Goal: Transaction & Acquisition: Book appointment/travel/reservation

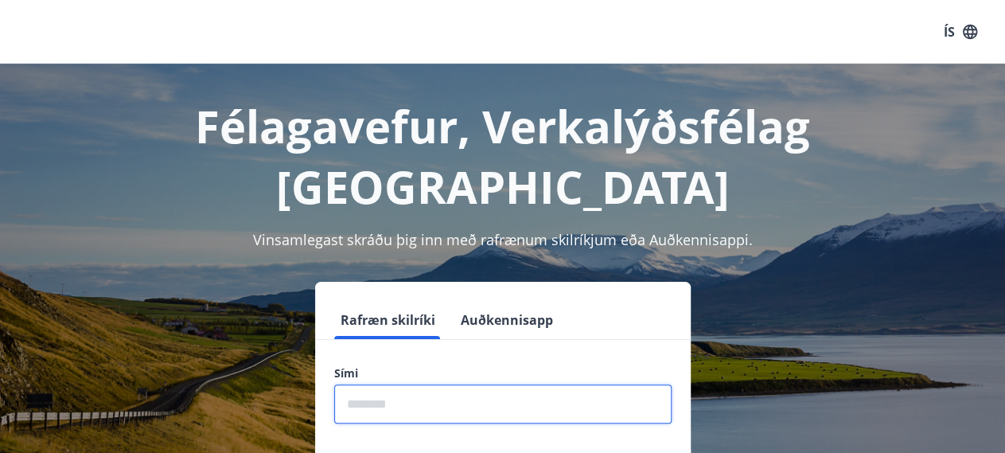
click at [467, 384] on input "phone" at bounding box center [503, 403] width 338 height 39
type input "********"
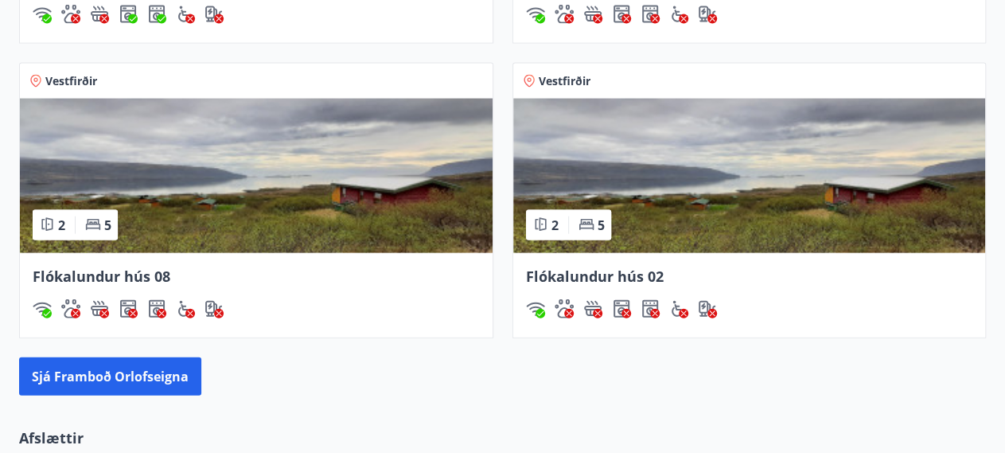
scroll to position [1702, 0]
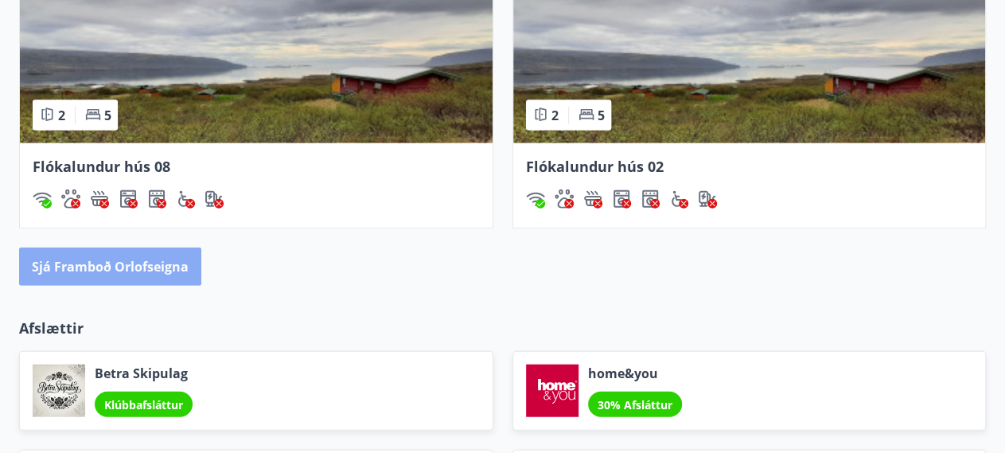
click at [109, 256] on button "Sjá framboð orlofseigna" at bounding box center [110, 267] width 182 height 38
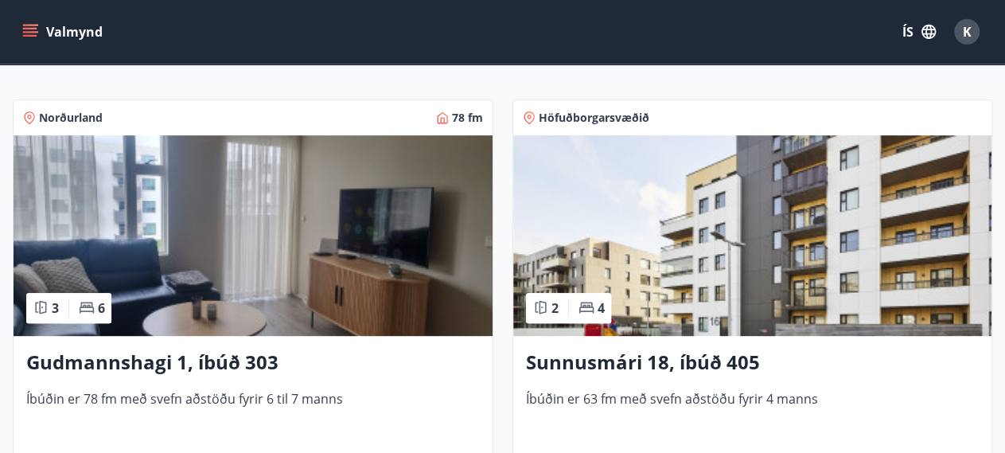
scroll to position [361, 0]
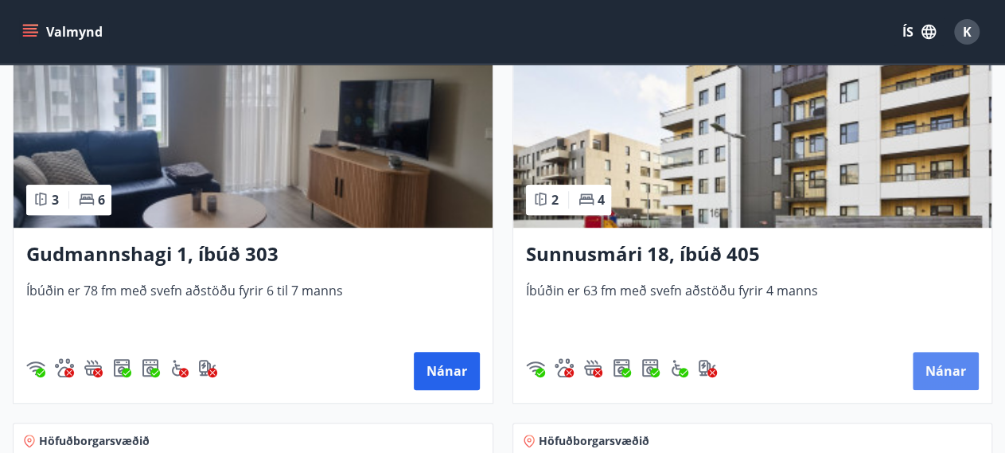
click at [958, 357] on button "Nánar" at bounding box center [946, 371] width 66 height 38
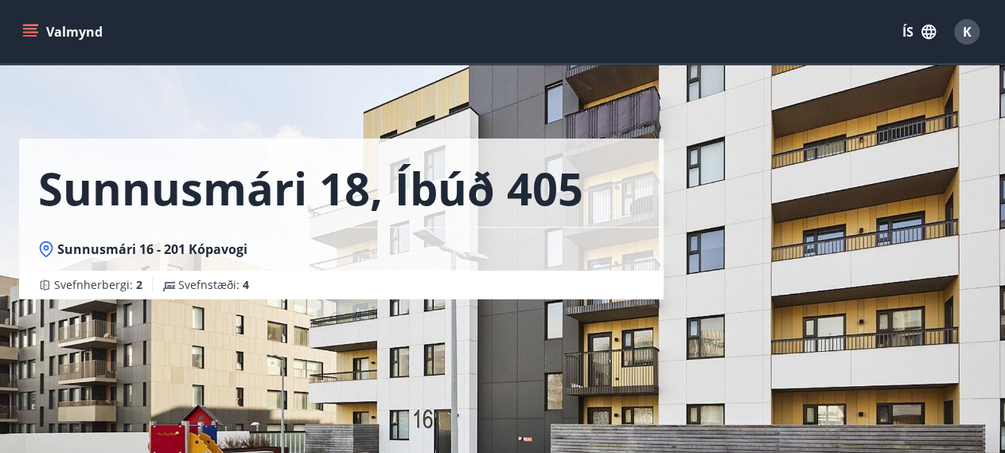
scroll to position [361, 0]
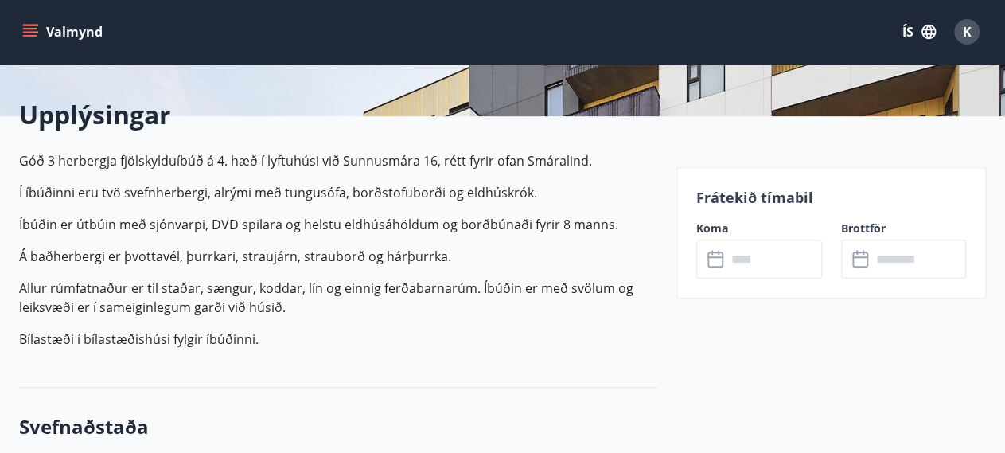
click at [782, 258] on input "text" at bounding box center [775, 259] width 96 height 39
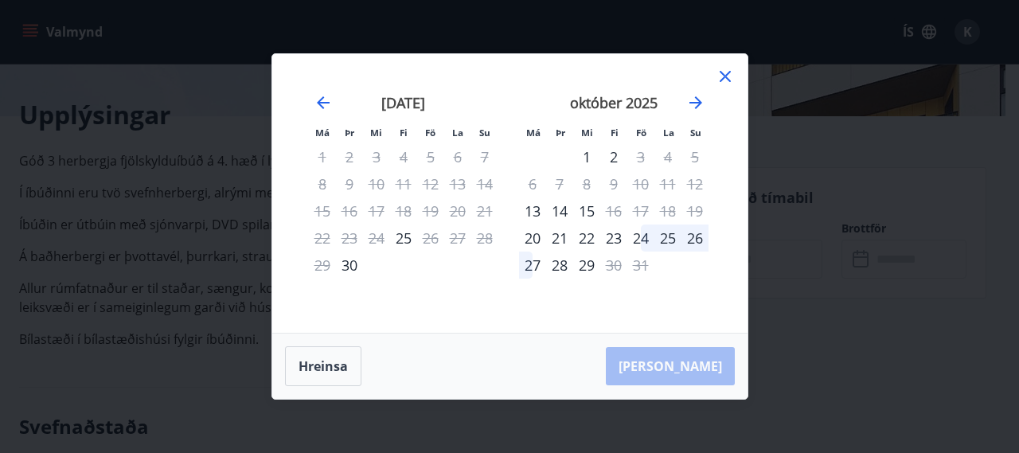
click at [724, 80] on icon at bounding box center [725, 76] width 19 height 19
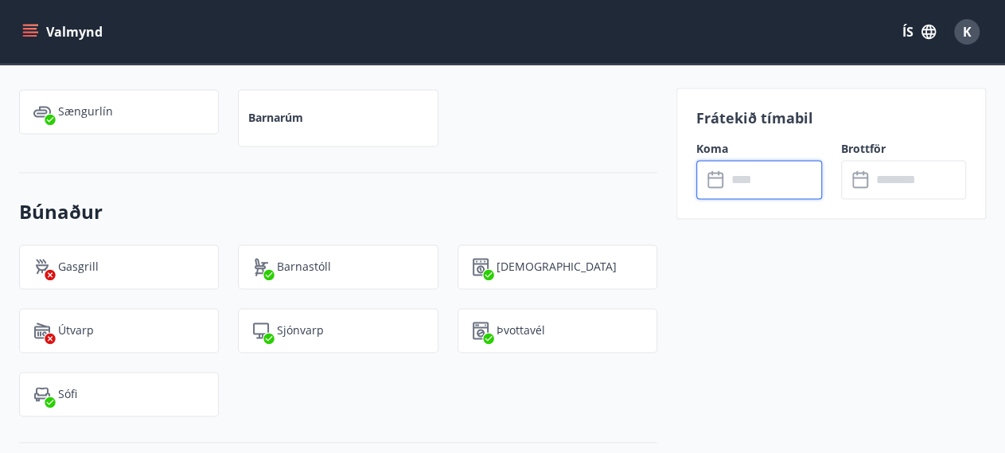
scroll to position [0, 0]
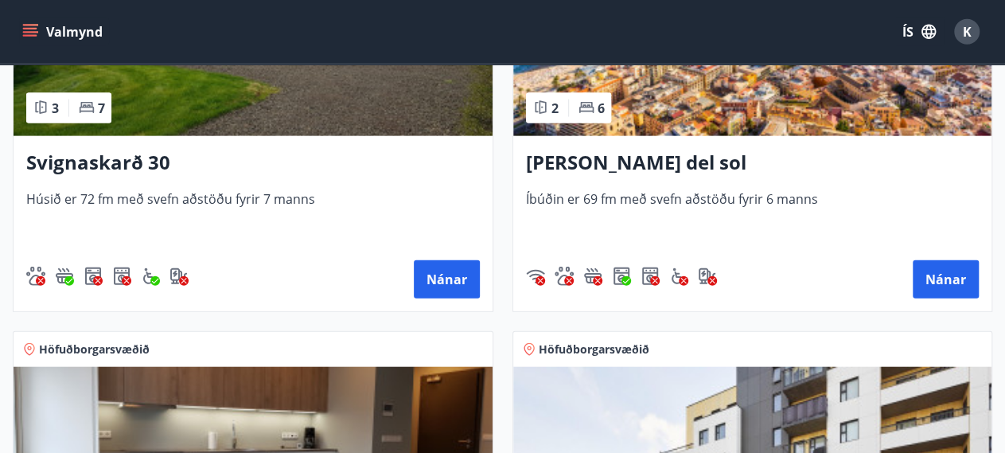
scroll to position [1583, 0]
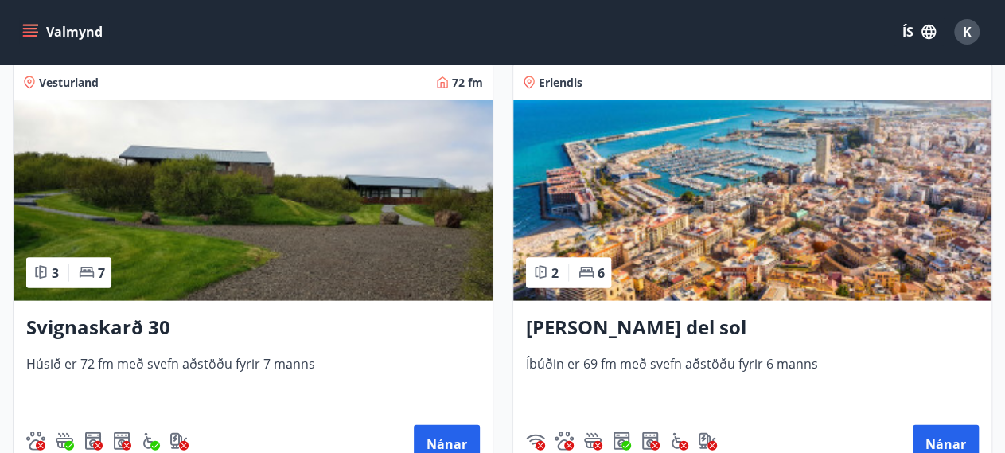
click at [659, 322] on h3 "Spánn - Arenales del sol" at bounding box center [753, 328] width 454 height 29
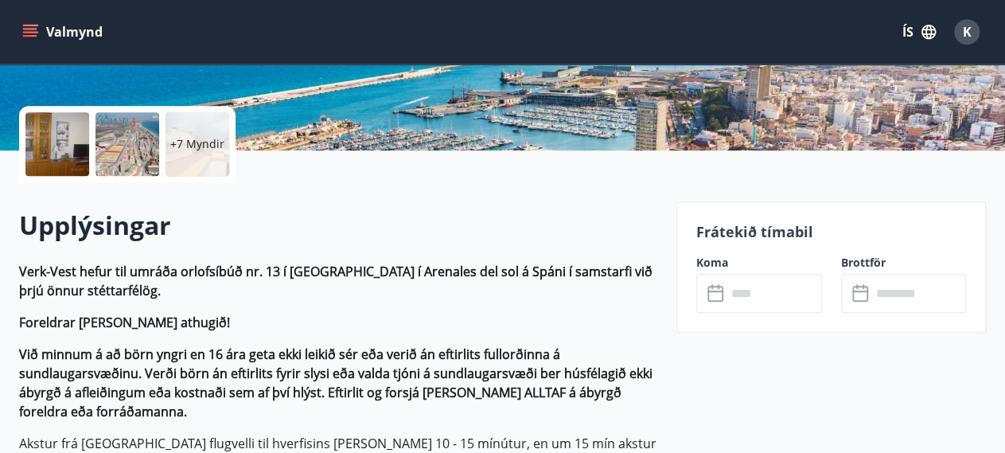
scroll to position [361, 0]
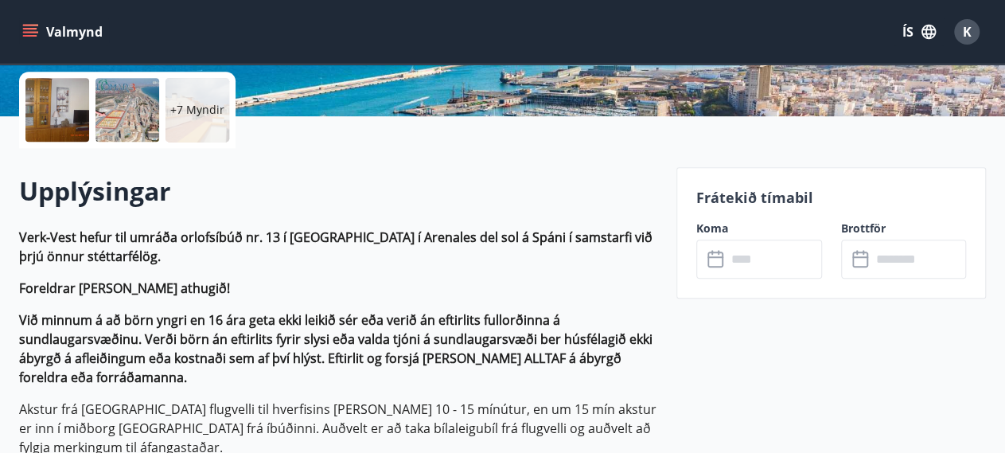
click at [767, 265] on input "text" at bounding box center [775, 259] width 96 height 39
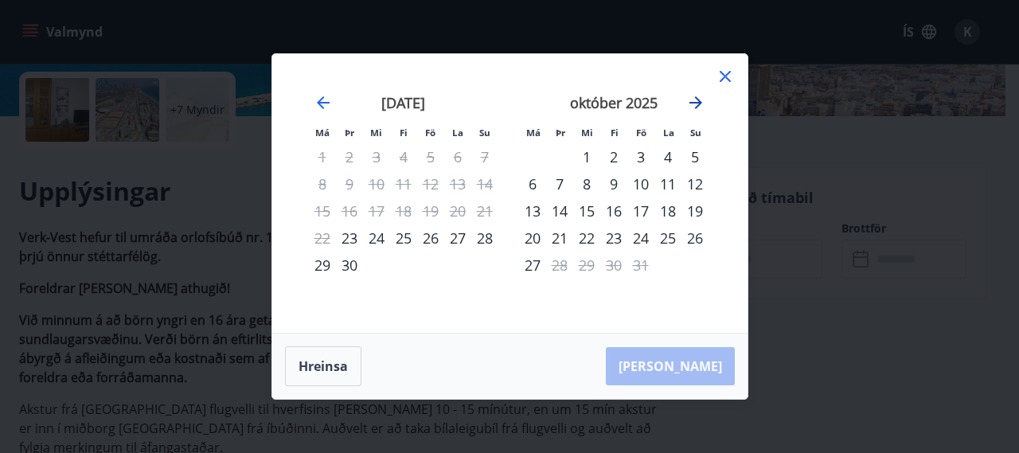
click at [697, 107] on icon "Move forward to switch to the next month." at bounding box center [695, 102] width 13 height 13
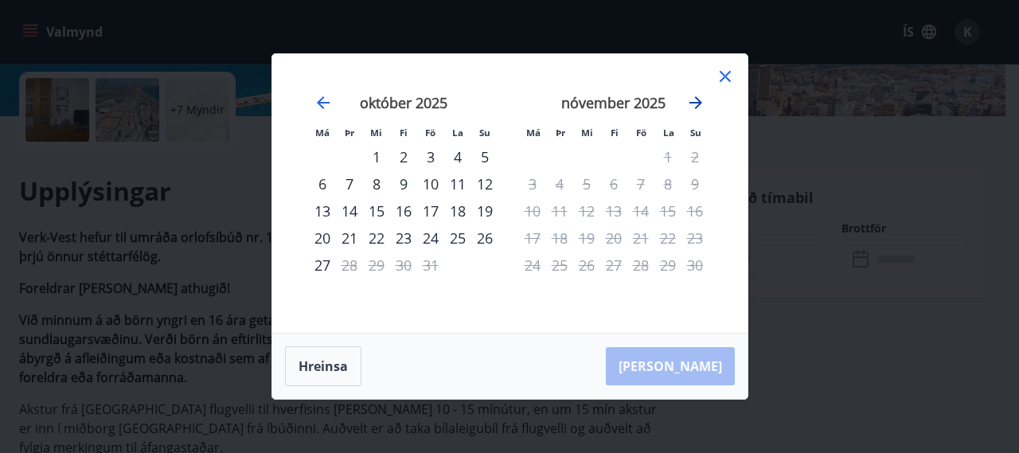
click at [697, 107] on icon "Move forward to switch to the next month." at bounding box center [695, 102] width 13 height 13
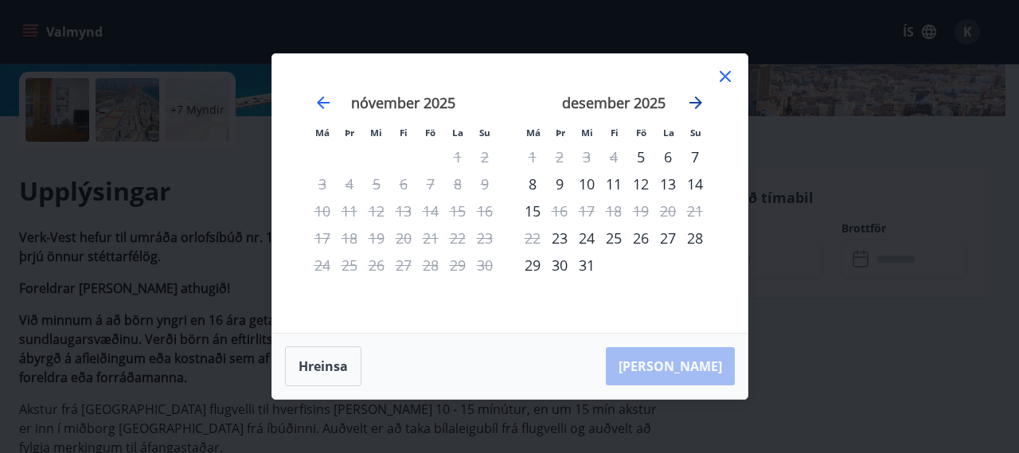
click at [697, 107] on icon "Move forward to switch to the next month." at bounding box center [695, 102] width 13 height 13
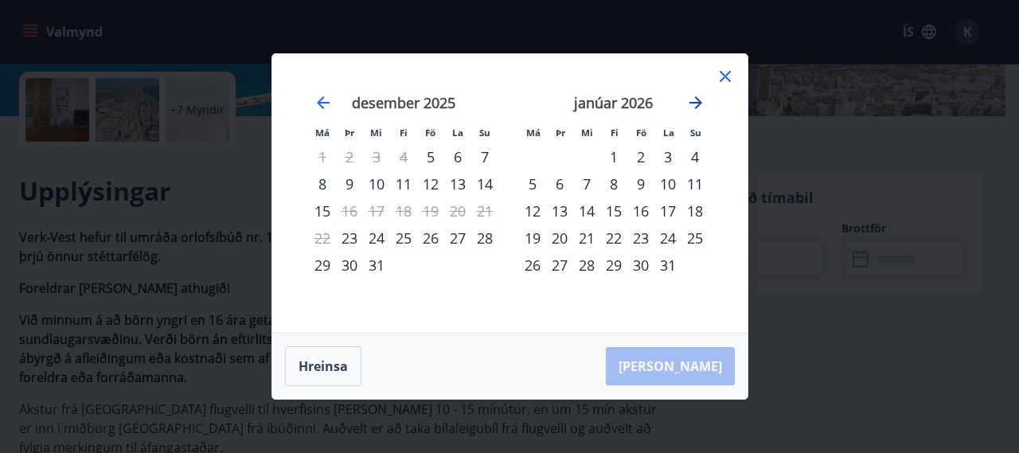
click at [697, 107] on icon "Move forward to switch to the next month." at bounding box center [695, 102] width 13 height 13
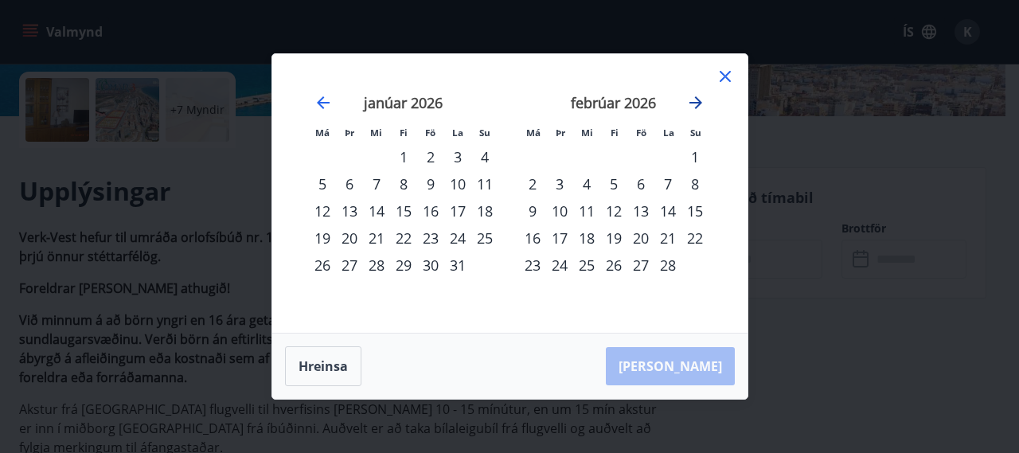
click at [697, 107] on icon "Move forward to switch to the next month." at bounding box center [695, 102] width 13 height 13
click at [697, 106] on icon "Move forward to switch to the next month." at bounding box center [695, 102] width 19 height 19
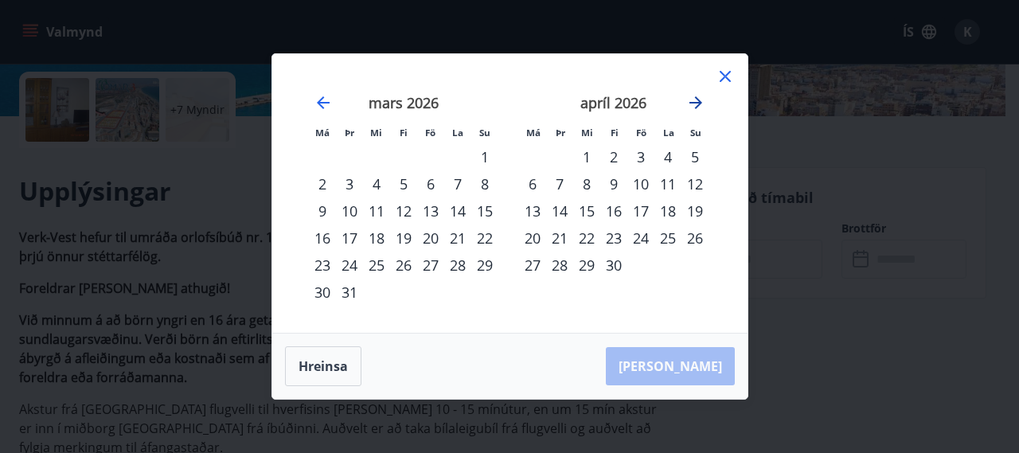
click at [697, 106] on icon "Move forward to switch to the next month." at bounding box center [695, 102] width 19 height 19
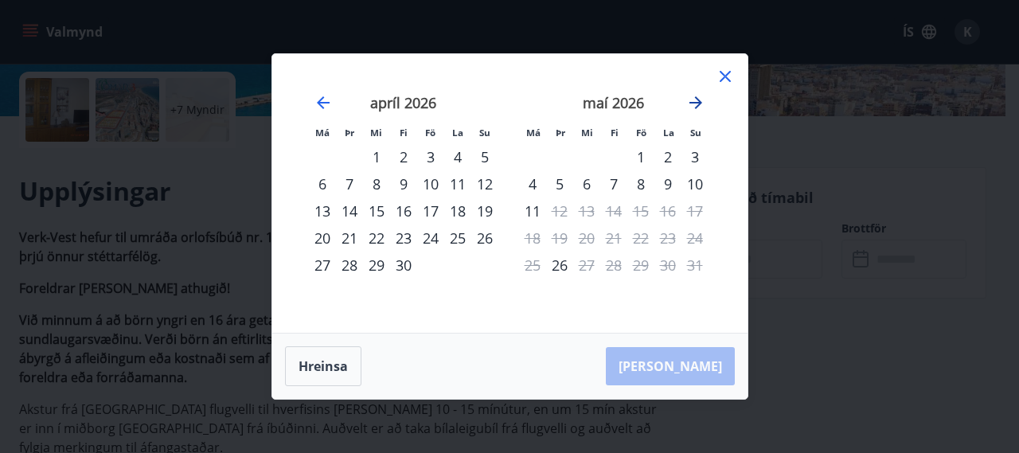
click at [697, 106] on icon "Move forward to switch to the next month." at bounding box center [695, 102] width 19 height 19
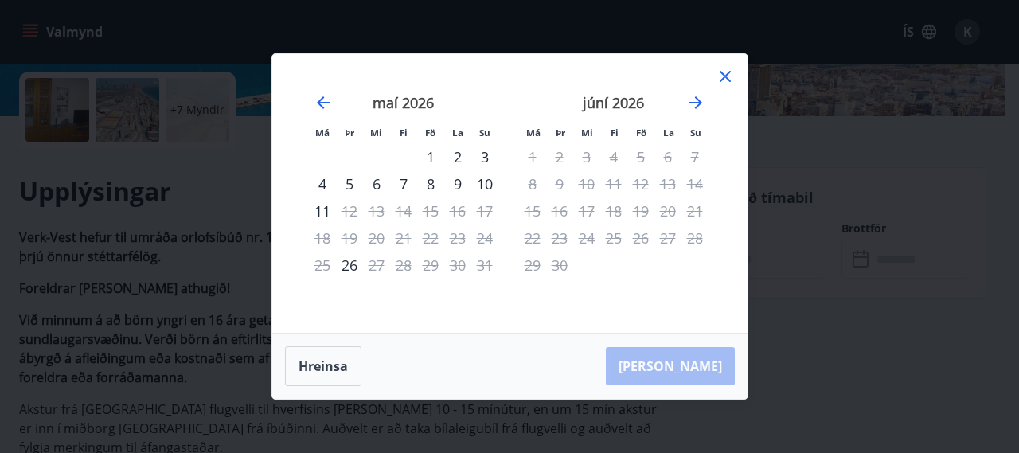
click at [725, 77] on icon at bounding box center [725, 77] width 2 height 2
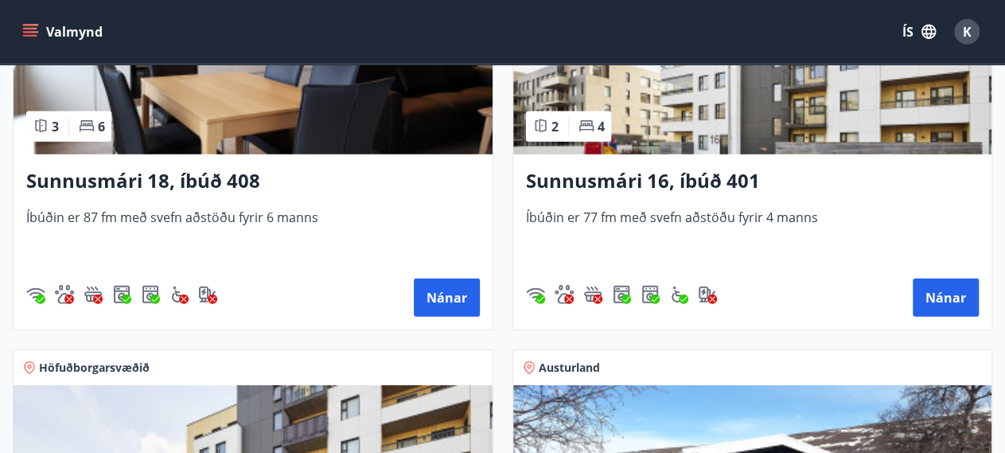
scroll to position [2168, 0]
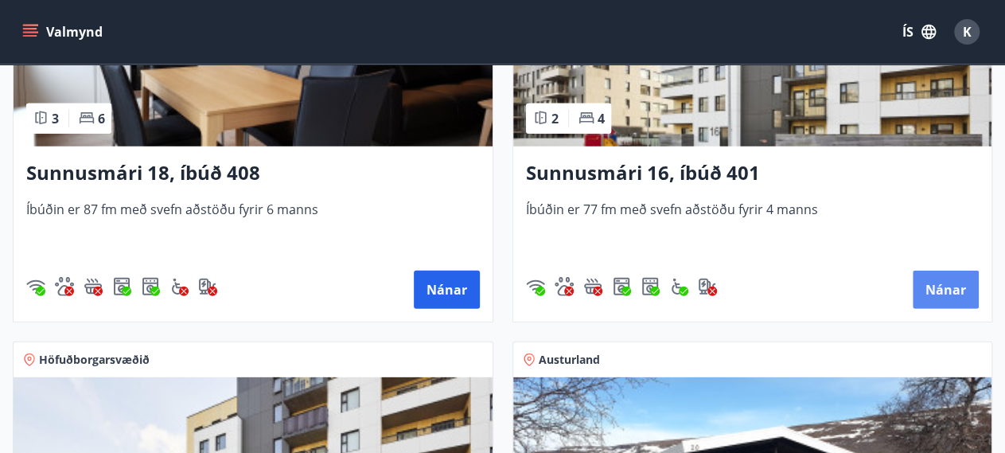
click at [955, 292] on button "Nánar" at bounding box center [946, 290] width 66 height 38
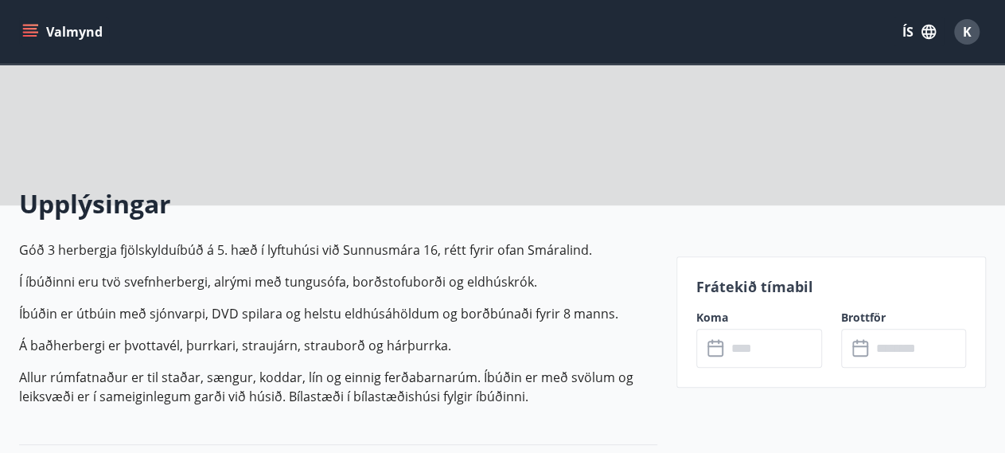
scroll to position [361, 0]
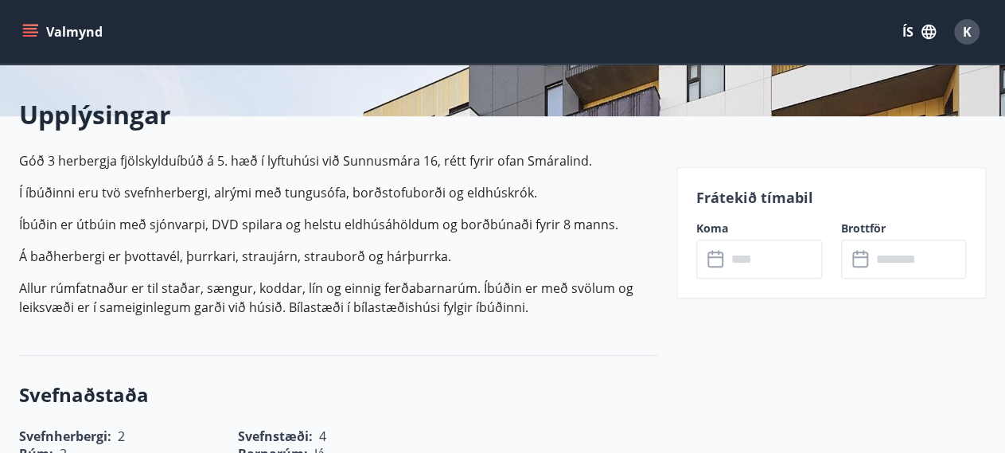
click at [782, 254] on input "text" at bounding box center [775, 259] width 96 height 39
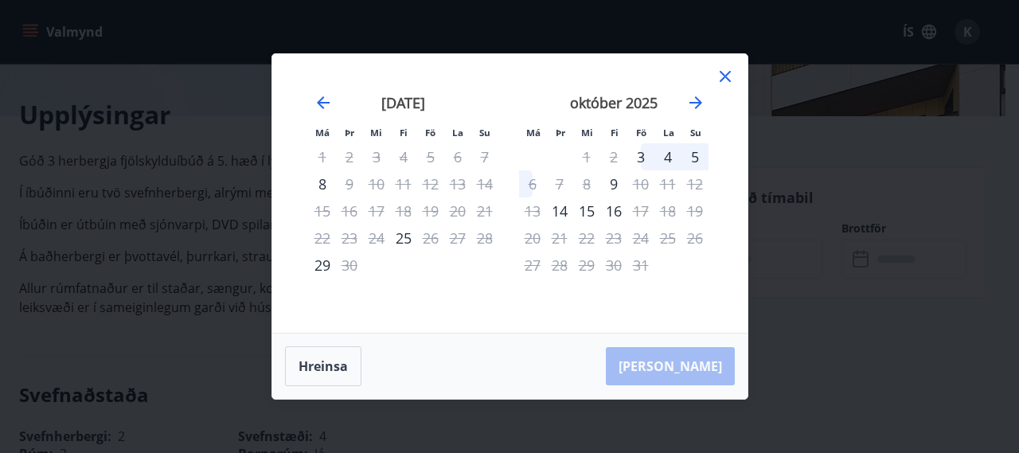
click at [720, 74] on icon at bounding box center [725, 76] width 11 height 11
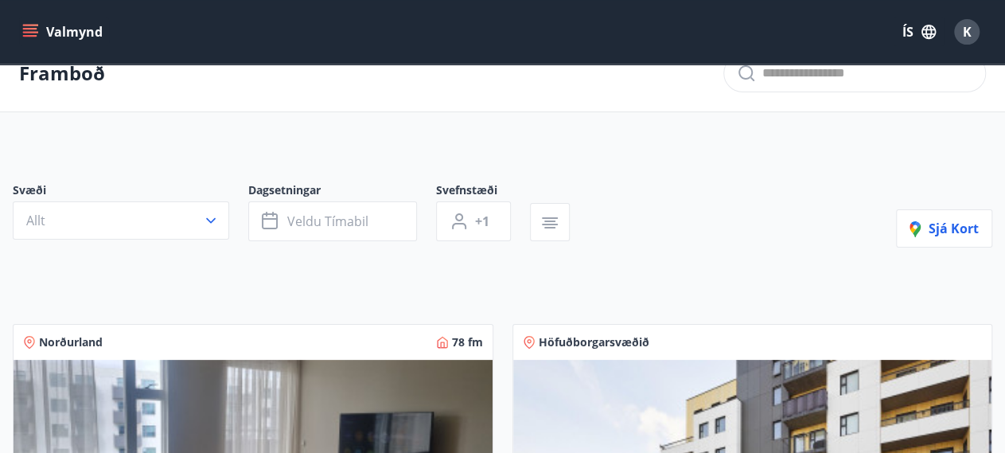
scroll to position [361, 0]
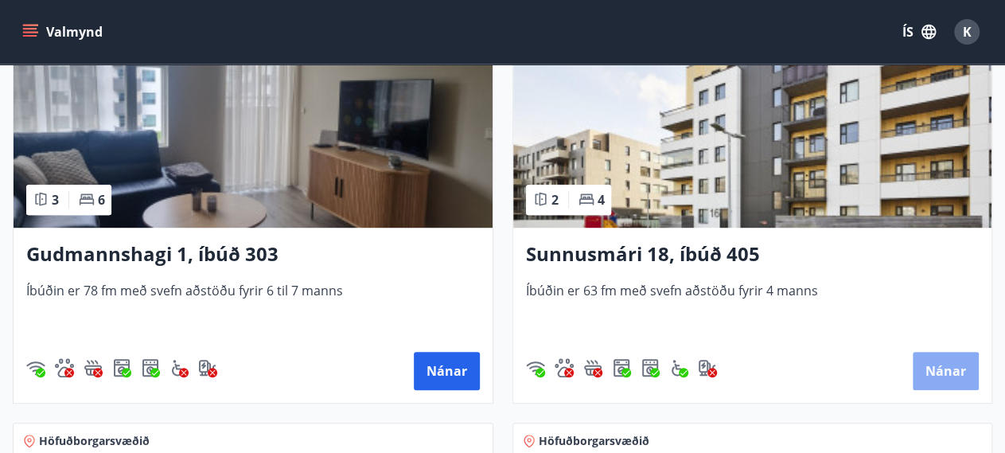
click at [952, 381] on button "Nánar" at bounding box center [946, 371] width 66 height 38
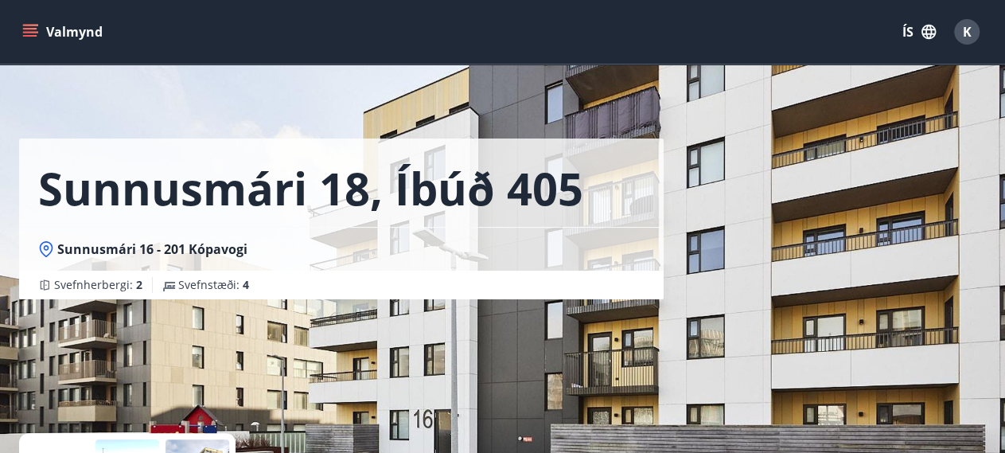
scroll to position [361, 0]
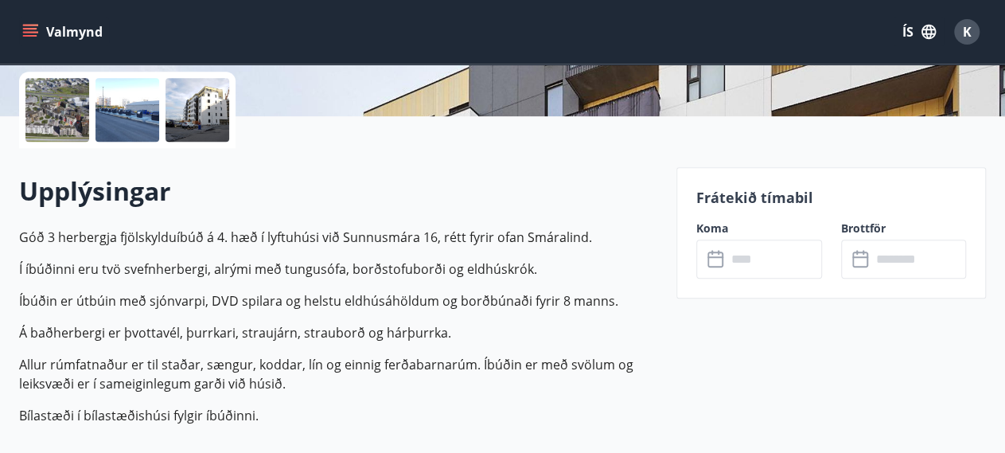
click at [782, 260] on input "text" at bounding box center [775, 259] width 96 height 39
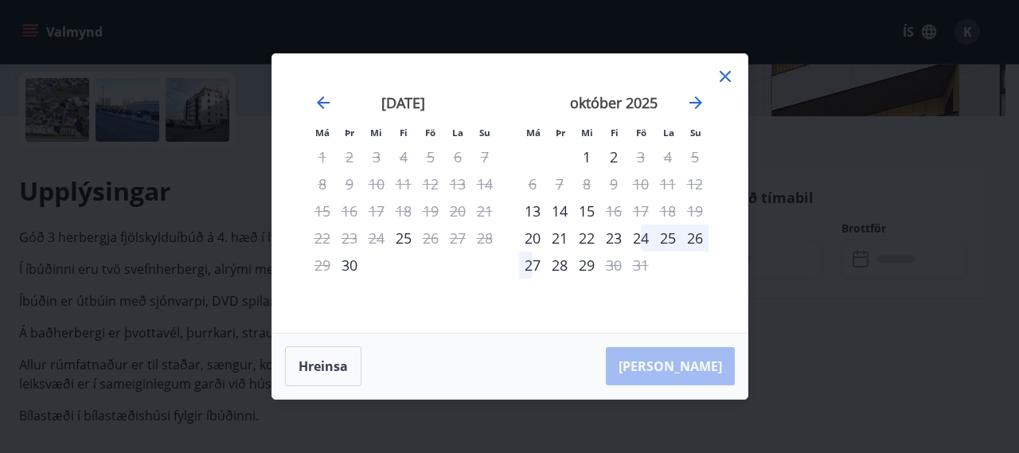
click at [640, 237] on div "24" at bounding box center [640, 237] width 27 height 27
click at [669, 243] on div "25" at bounding box center [667, 237] width 27 height 27
click at [634, 252] on div "31" at bounding box center [640, 265] width 27 height 27
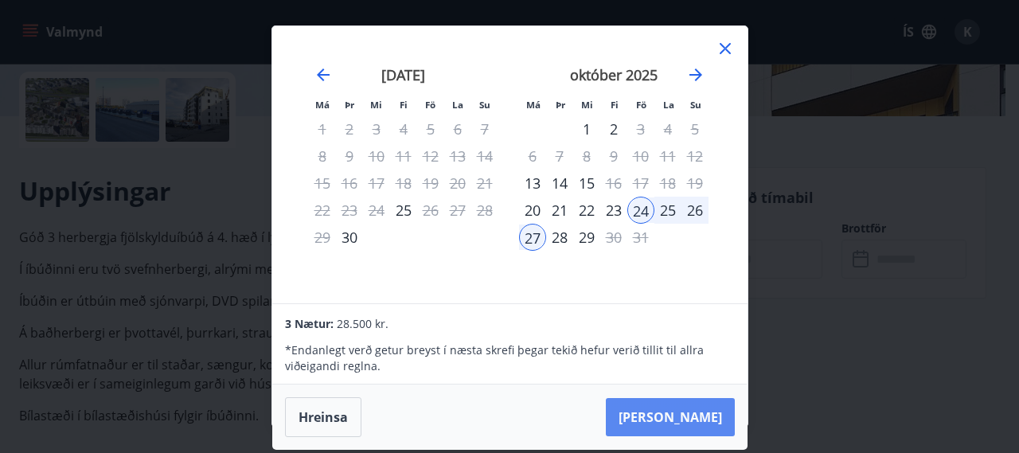
click at [687, 418] on button "Taka Frá" at bounding box center [670, 417] width 129 height 38
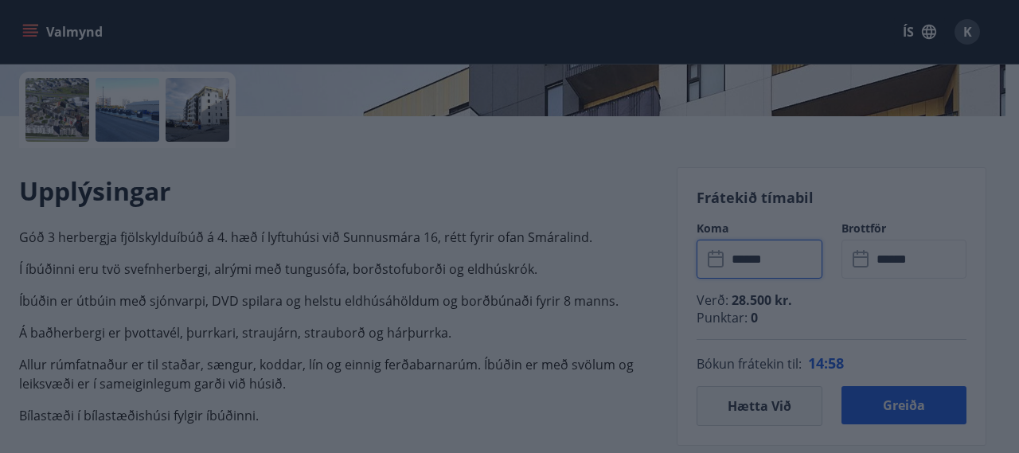
type input "******"
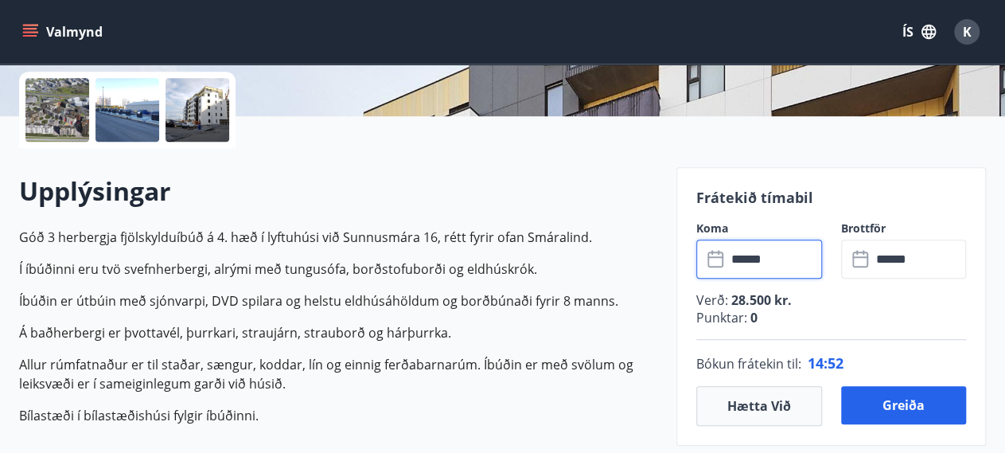
scroll to position [723, 0]
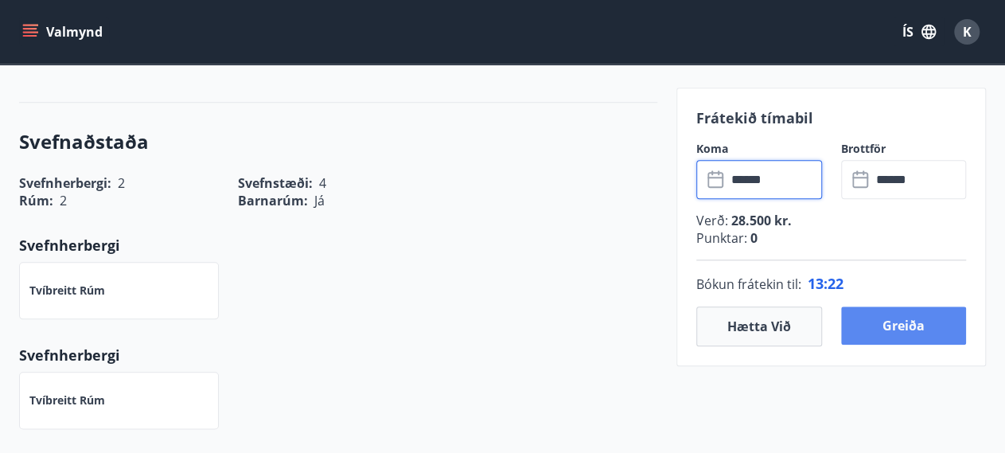
click at [895, 334] on button "Greiða" at bounding box center [904, 325] width 126 height 38
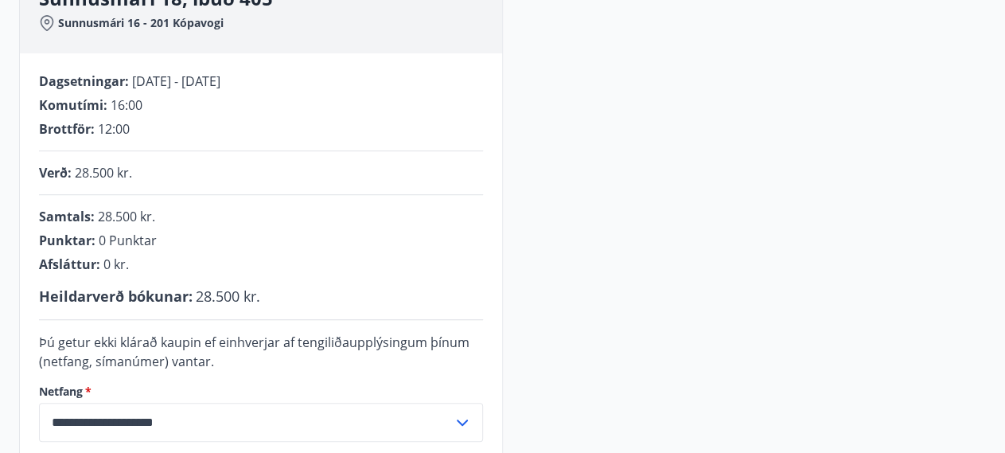
scroll to position [427, 0]
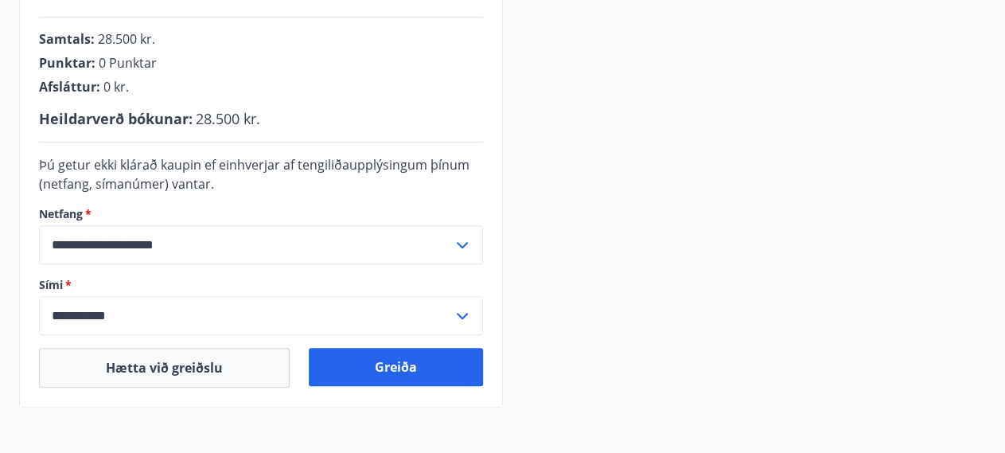
click at [459, 240] on icon at bounding box center [462, 245] width 19 height 19
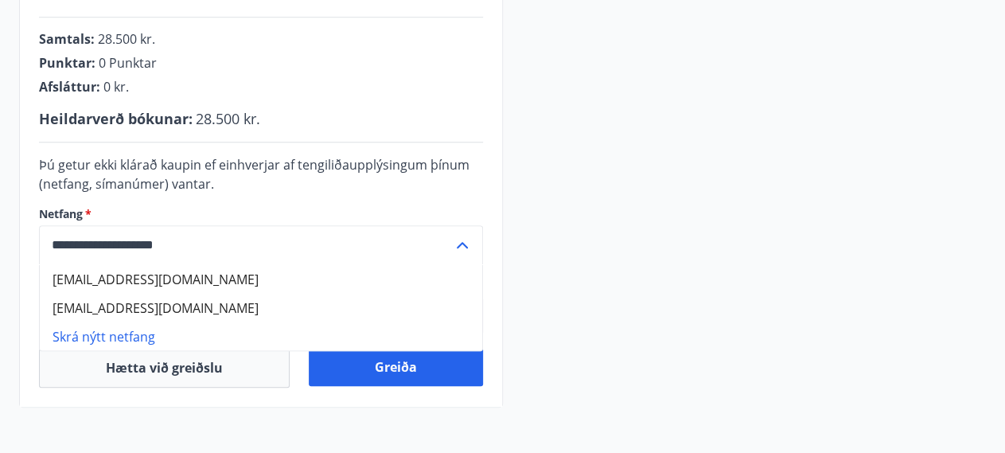
click at [105, 279] on li "kasiad3006@gmail.com" at bounding box center [261, 278] width 443 height 29
type input "**********"
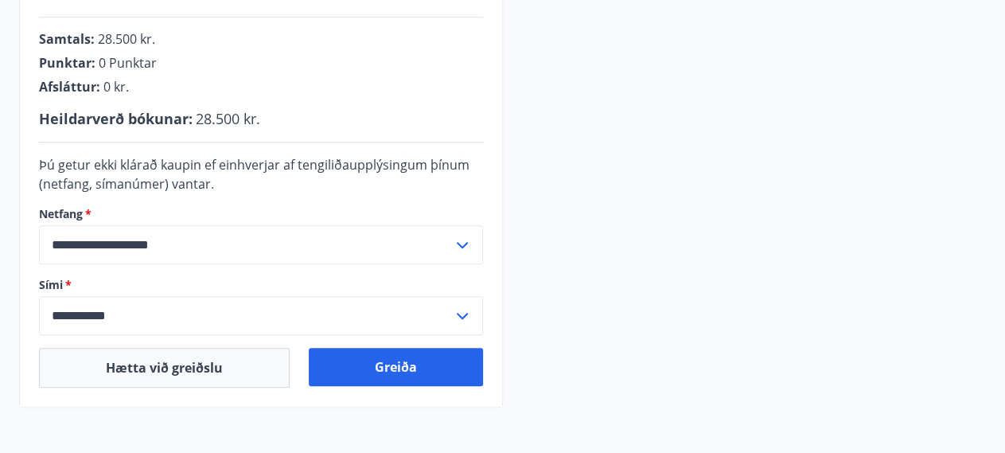
click at [463, 312] on icon at bounding box center [462, 315] width 19 height 19
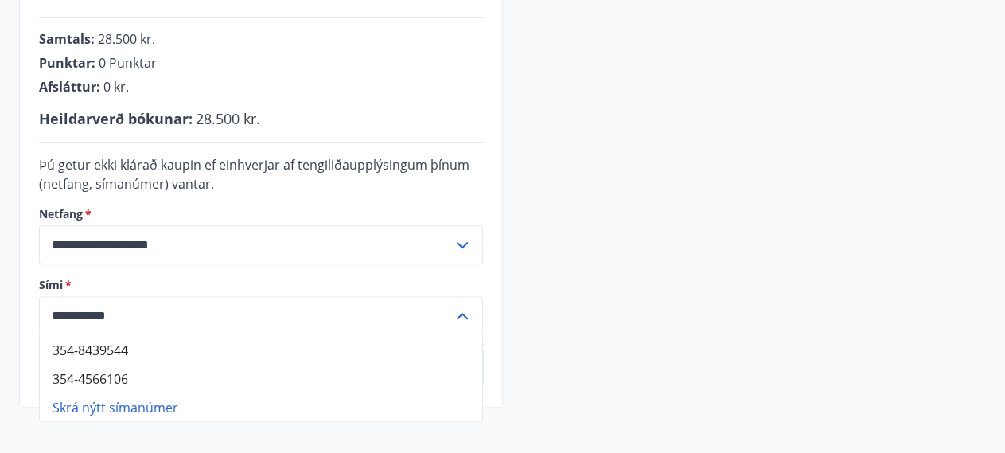
click at [149, 314] on input "**********" at bounding box center [246, 315] width 414 height 39
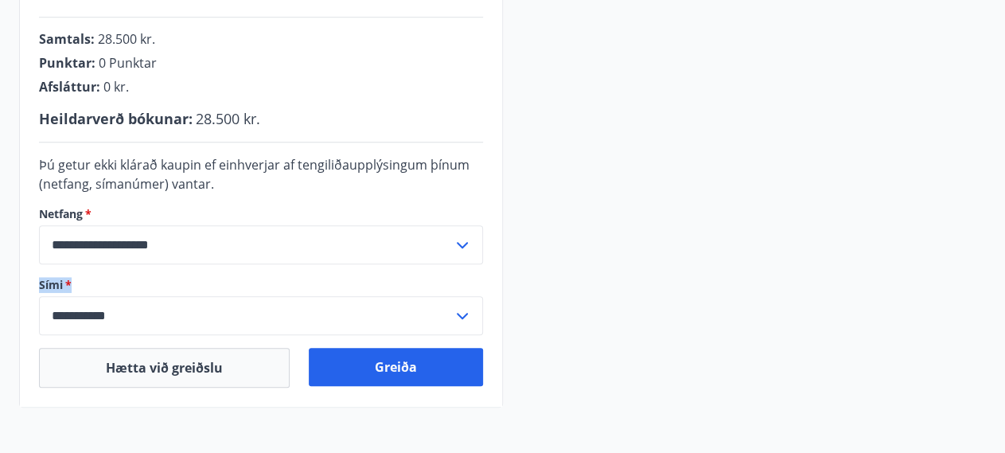
drag, startPoint x: 0, startPoint y: 248, endPoint x: 158, endPoint y: 314, distance: 171.9
click at [39, 277] on label "Sími   *" at bounding box center [261, 285] width 444 height 16
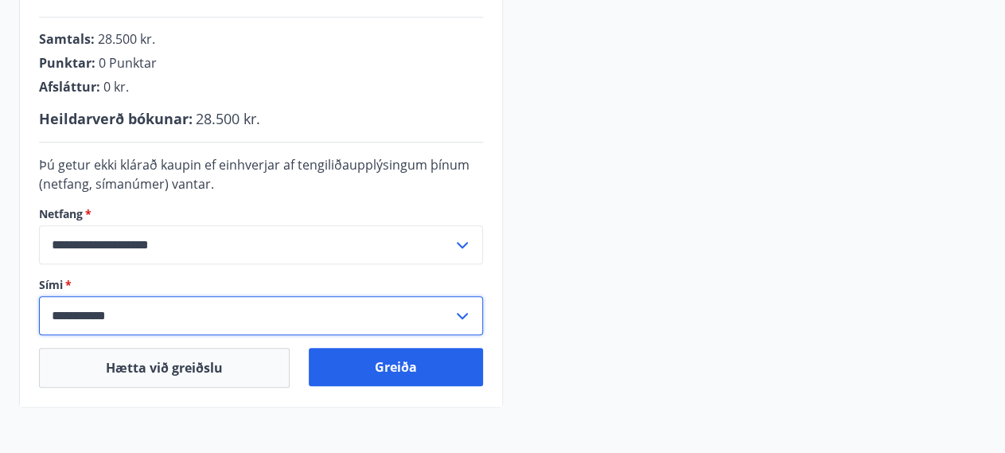
click at [142, 310] on input "**********" at bounding box center [246, 315] width 414 height 39
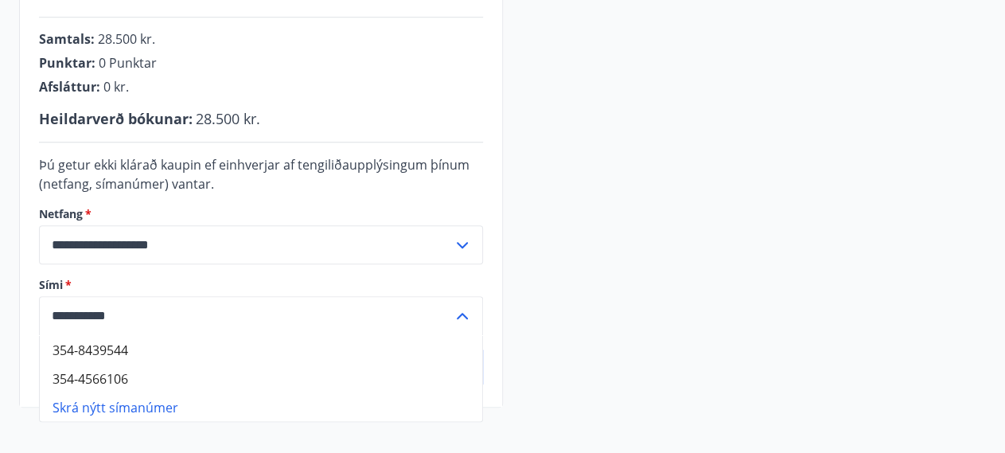
type input "**********"
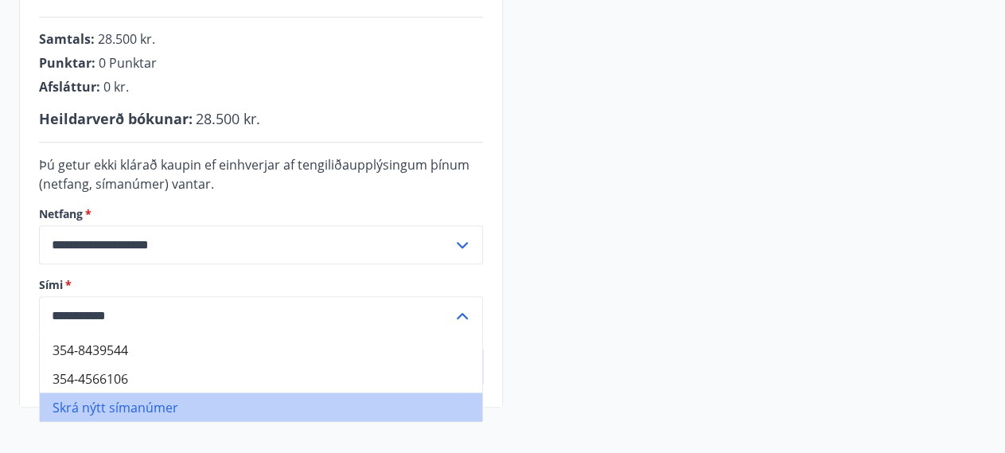
click at [149, 408] on li "Skrá nýtt símanúmer" at bounding box center [261, 406] width 443 height 29
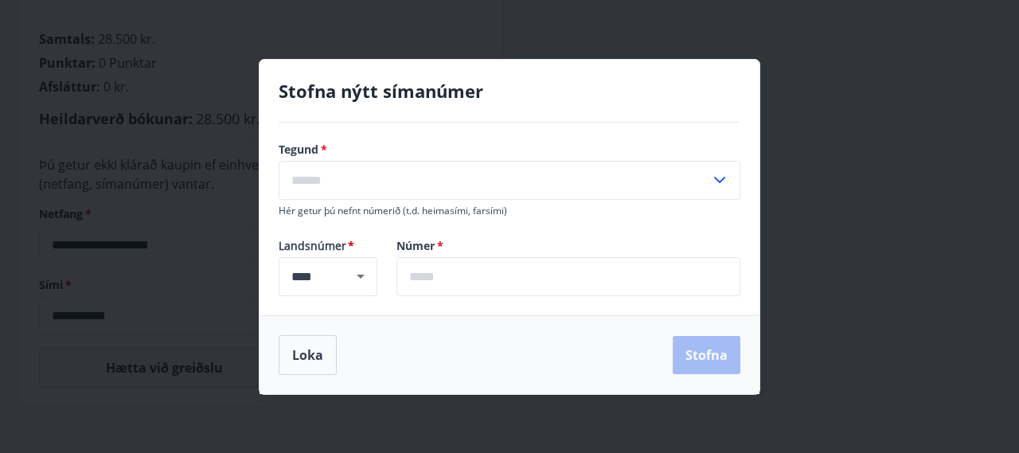
click at [496, 274] on input "text" at bounding box center [568, 276] width 344 height 39
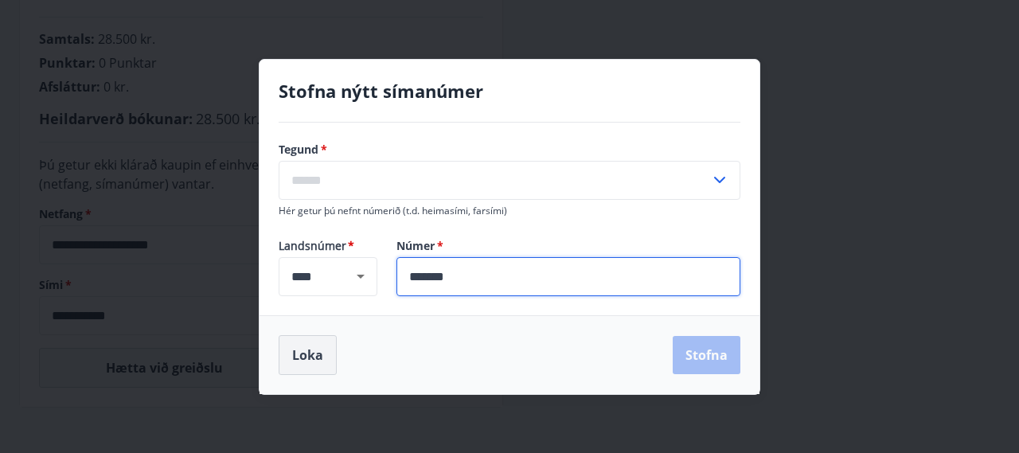
type input "*******"
click at [311, 358] on button "Loka" at bounding box center [308, 355] width 58 height 40
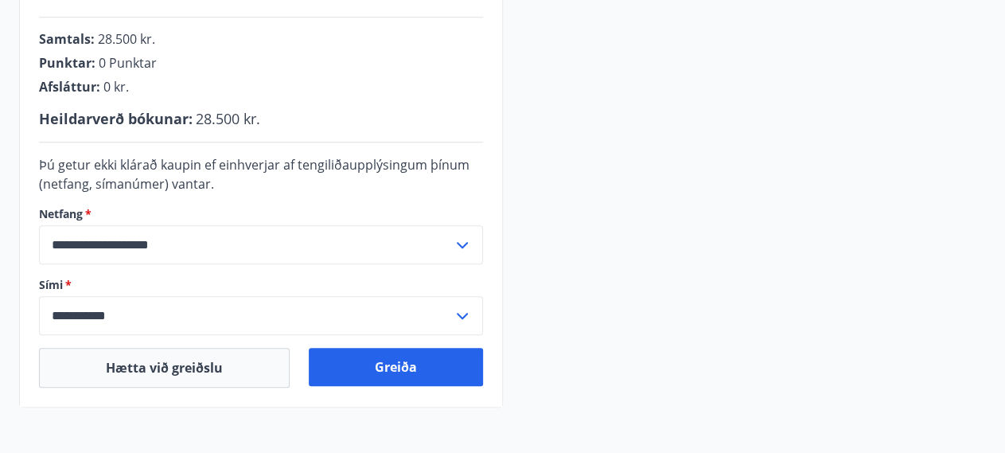
click at [466, 310] on icon at bounding box center [462, 315] width 19 height 19
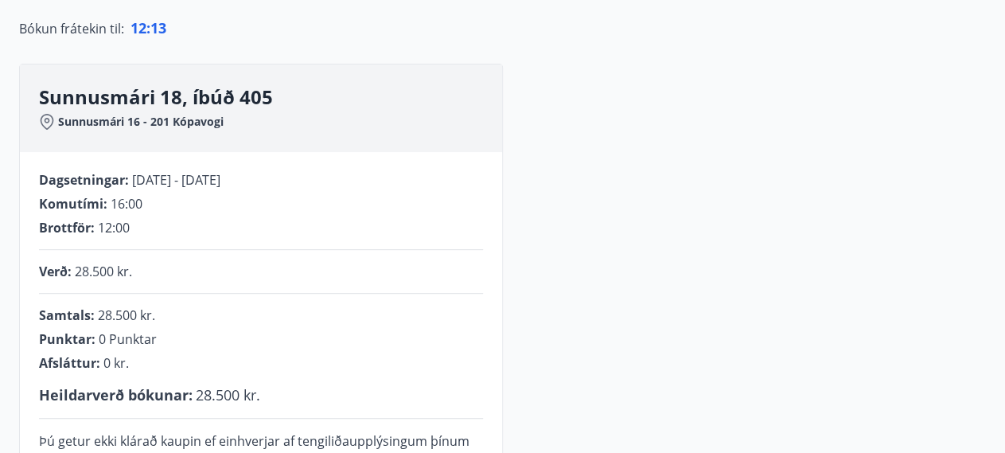
scroll to position [577, 0]
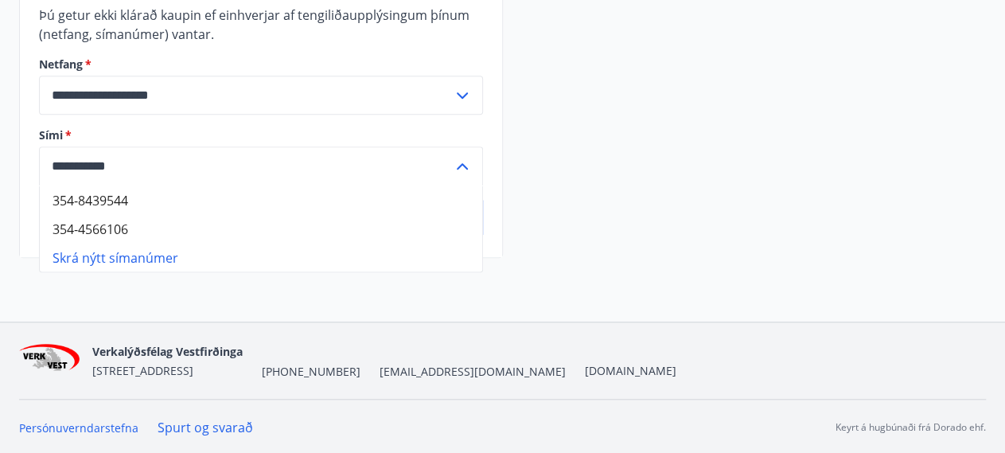
click at [462, 166] on icon at bounding box center [462, 166] width 19 height 19
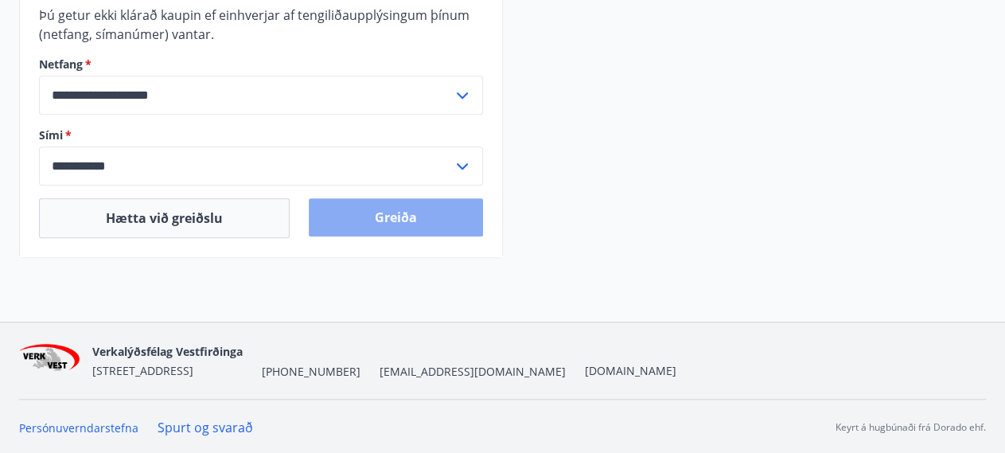
click at [404, 220] on button "Greiða" at bounding box center [396, 217] width 174 height 38
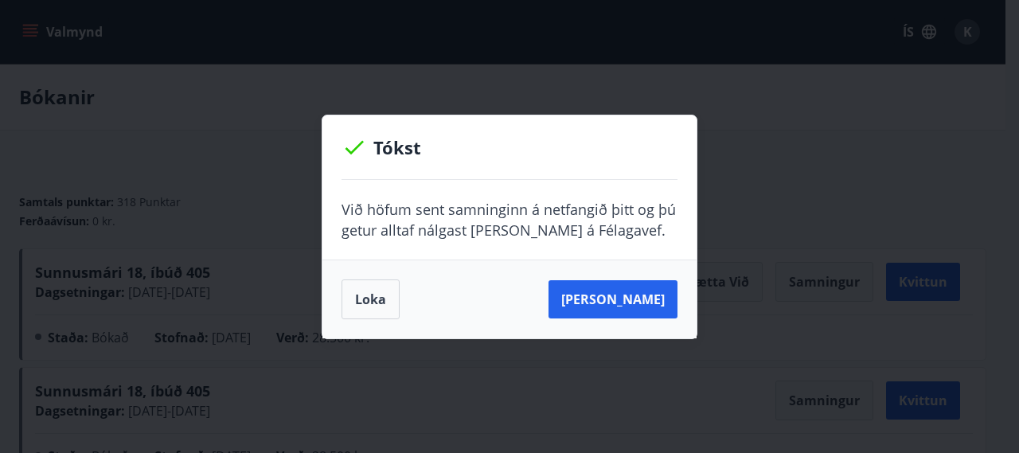
click at [365, 297] on button "Loka" at bounding box center [370, 299] width 58 height 40
drag, startPoint x: 59, startPoint y: 37, endPoint x: 635, endPoint y: 318, distance: 640.8
click at [59, 37] on div "Tókst Við höfum sent samninginn á netfangið þitt og þú getur alltaf nálgast han…" at bounding box center [509, 226] width 1019 height 453
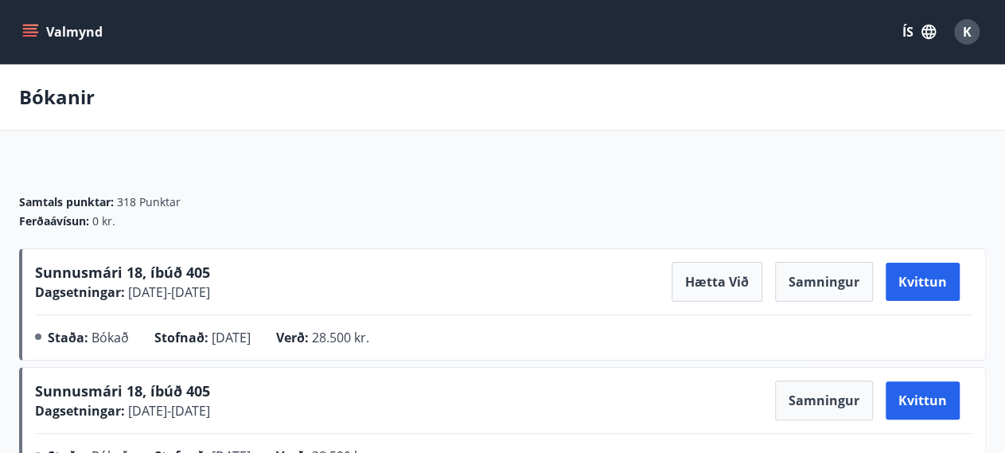
click at [38, 29] on button "Valmynd" at bounding box center [64, 32] width 90 height 29
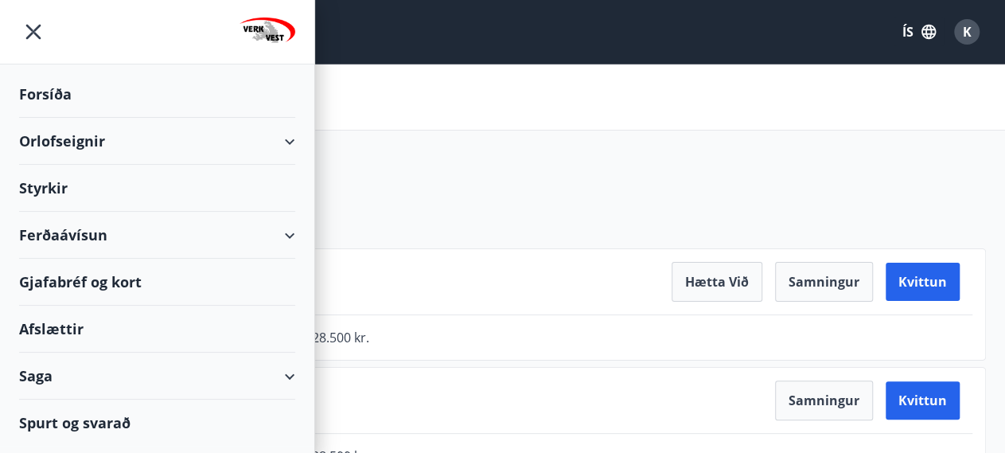
click at [68, 142] on div "Orlofseignir" at bounding box center [157, 141] width 276 height 47
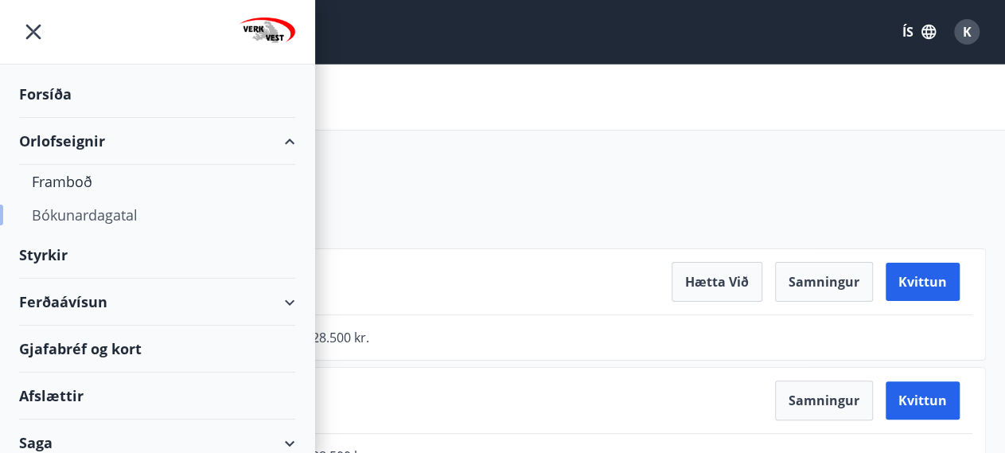
click at [71, 214] on div "Bókunardagatal" at bounding box center [157, 214] width 251 height 33
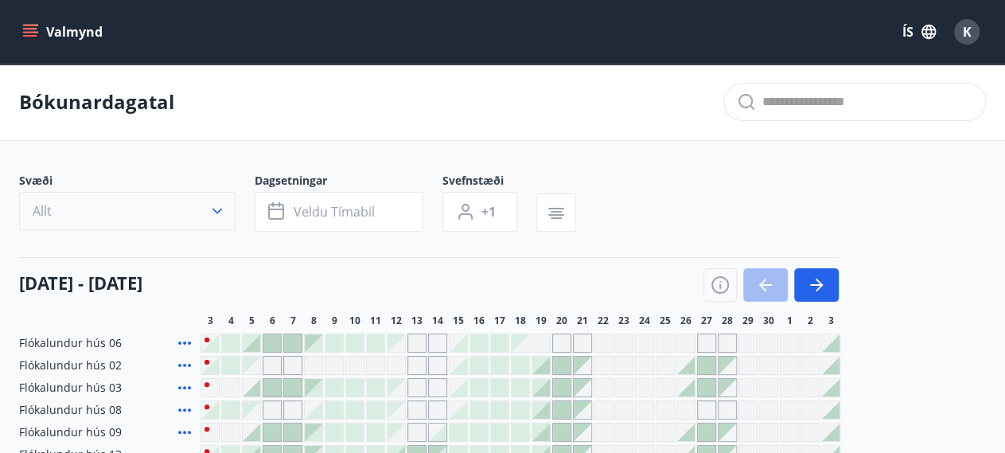
click at [216, 201] on button "Allt" at bounding box center [127, 211] width 217 height 38
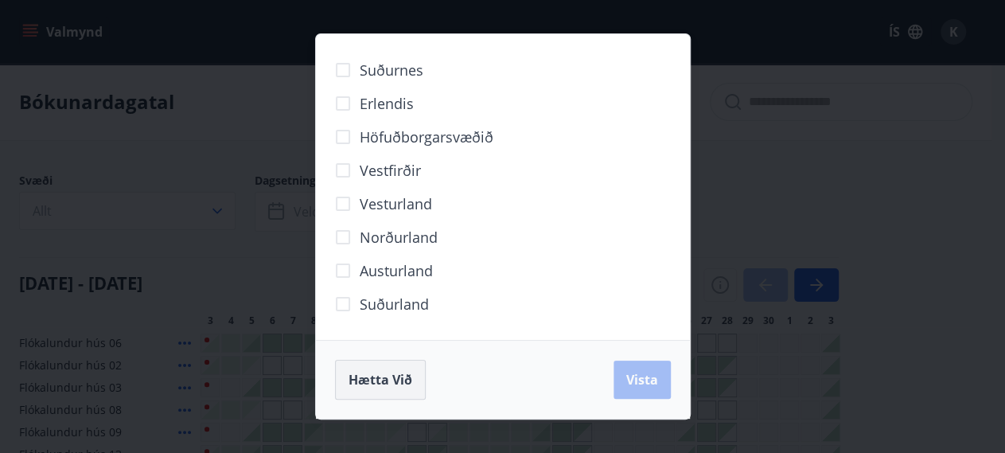
click at [388, 386] on span "Hætta við" at bounding box center [381, 380] width 64 height 18
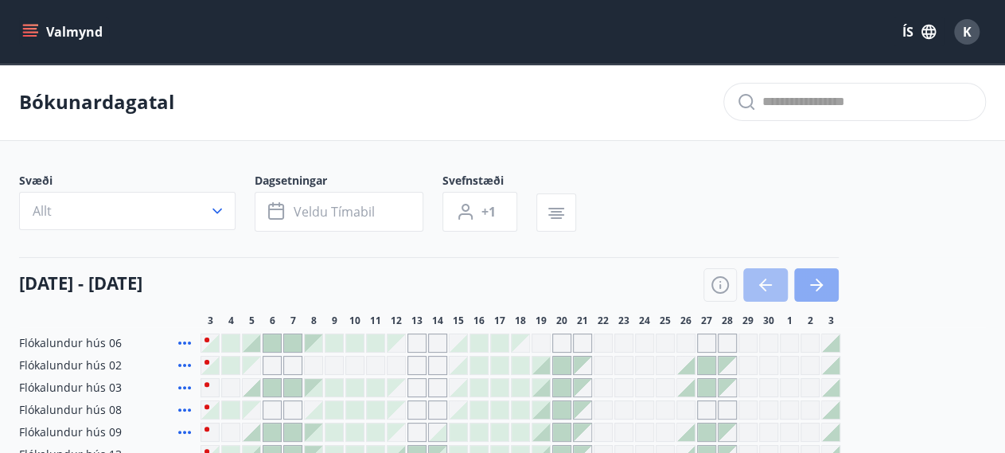
click at [820, 297] on button "button" at bounding box center [816, 284] width 45 height 33
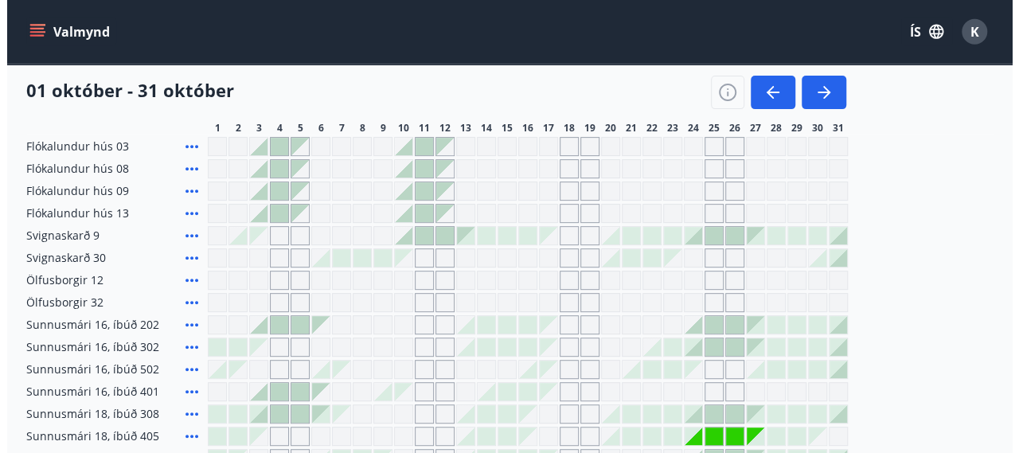
scroll to position [361, 0]
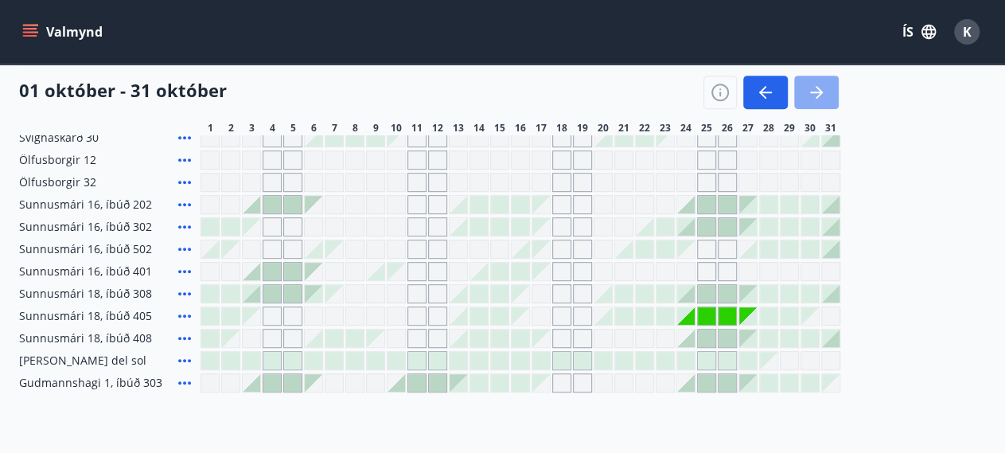
click at [815, 99] on icon "button" at bounding box center [816, 92] width 19 height 19
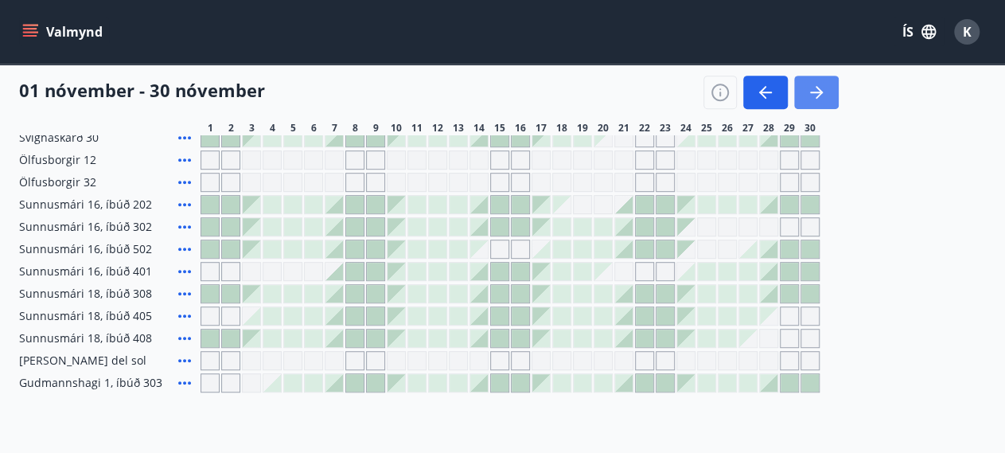
click at [815, 99] on icon "button" at bounding box center [816, 92] width 19 height 19
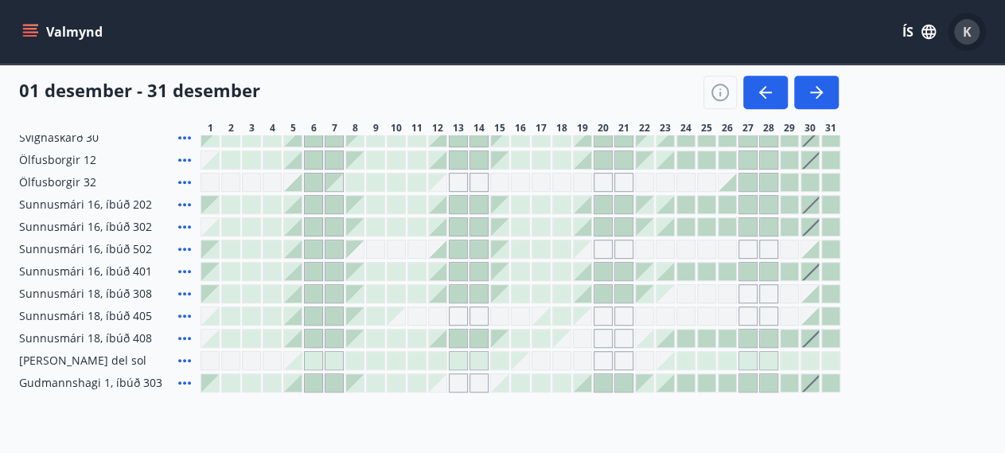
click at [965, 33] on span "K" at bounding box center [967, 32] width 9 height 18
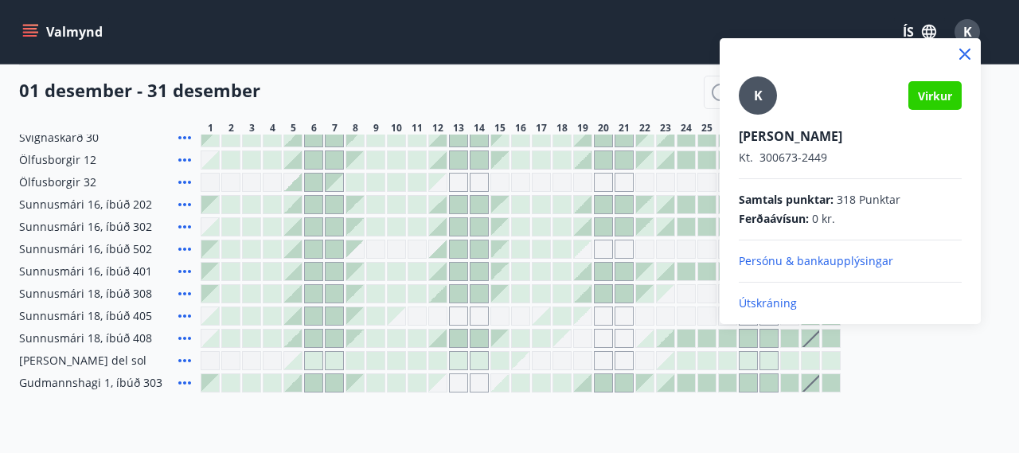
click at [772, 300] on p "Útskráning" at bounding box center [850, 303] width 223 height 16
